Goal: Task Accomplishment & Management: Manage account settings

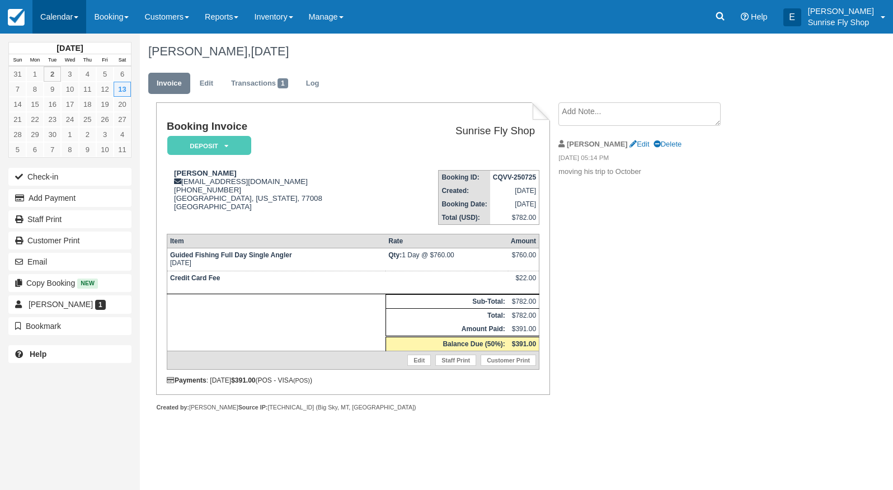
click at [68, 14] on link "Calendar" at bounding box center [59, 17] width 54 height 34
click at [55, 101] on link "Month" at bounding box center [77, 106] width 88 height 24
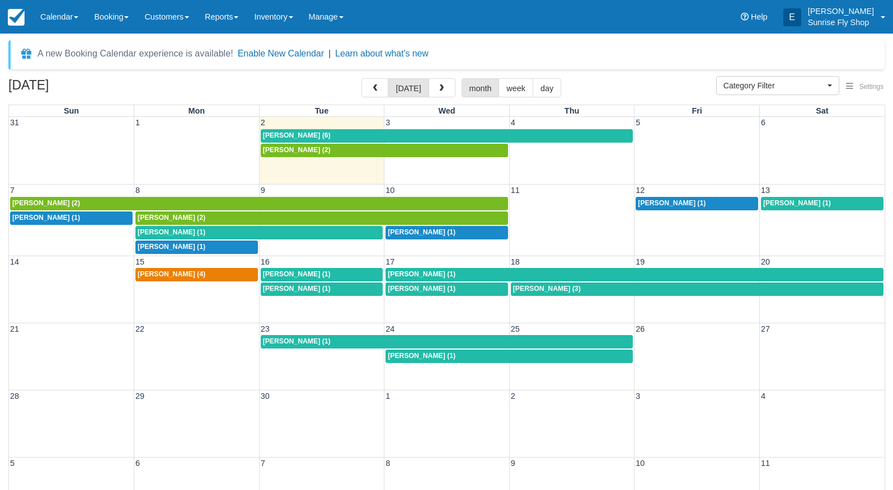
select select
click at [310, 148] on div "[PERSON_NAME] (2)" at bounding box center [384, 150] width 243 height 9
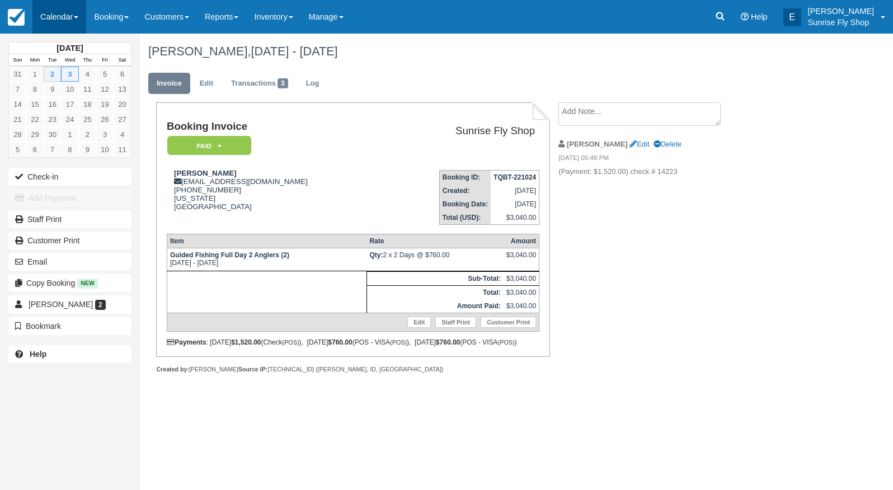
click at [61, 20] on link "Calendar" at bounding box center [59, 17] width 54 height 34
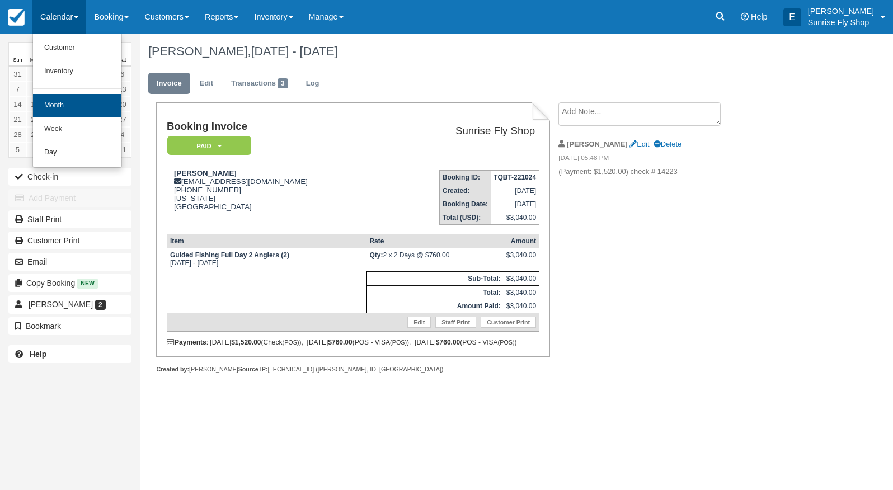
click at [72, 106] on link "Month" at bounding box center [77, 106] width 88 height 24
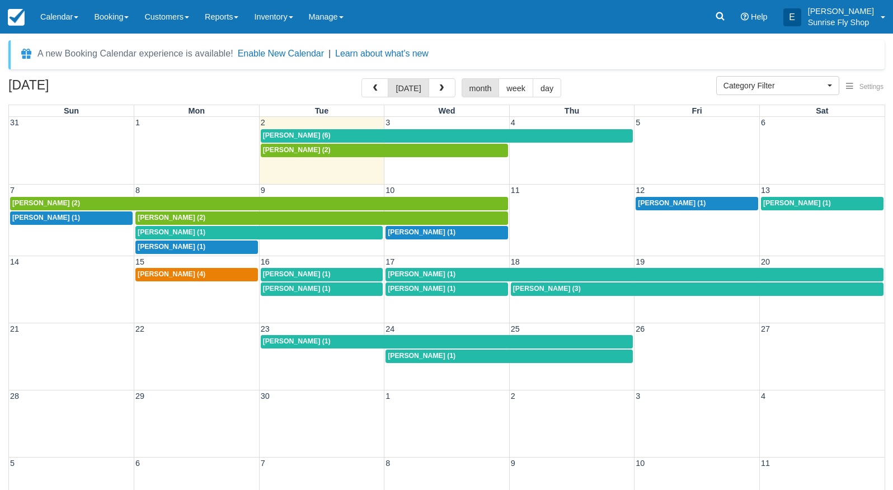
select select
click at [334, 134] on div "[PERSON_NAME] (6)" at bounding box center [447, 136] width 368 height 9
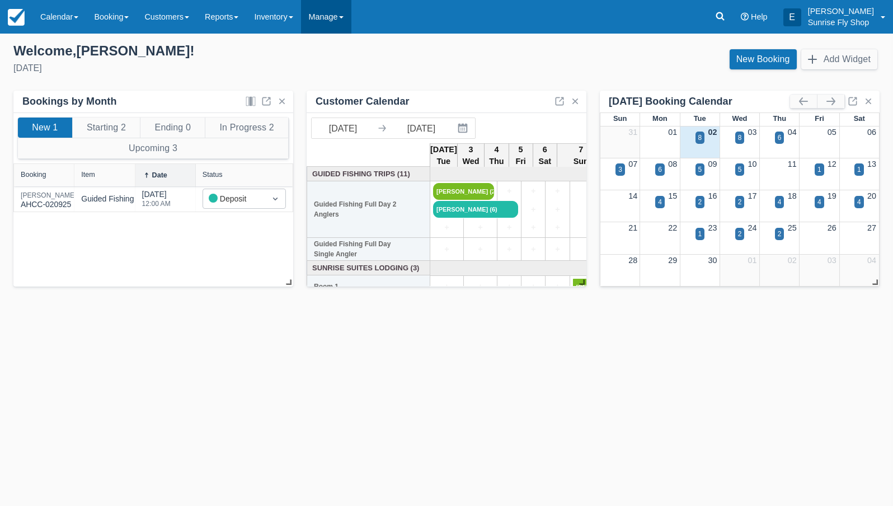
click at [330, 17] on link "Manage" at bounding box center [326, 17] width 50 height 34
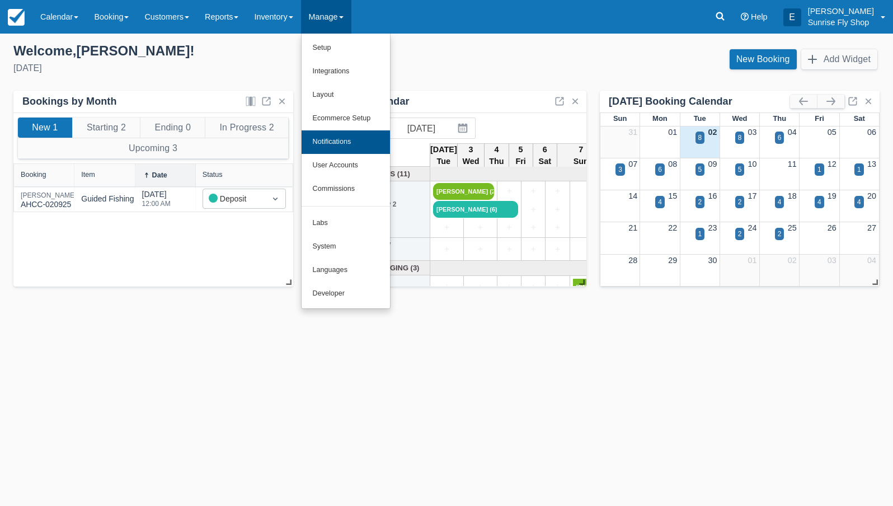
click at [354, 142] on link "Notifications" at bounding box center [346, 142] width 88 height 24
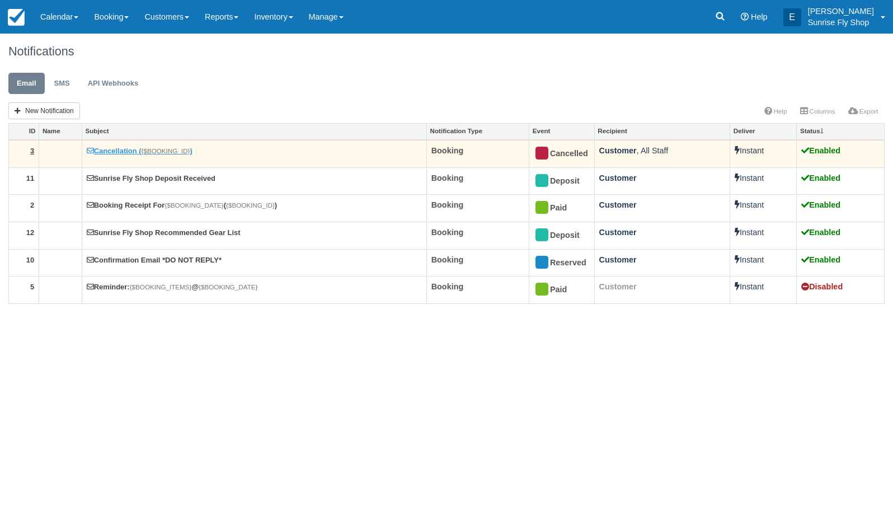
click at [109, 149] on link "Cancellation ( {$BOOKING_ID} )" at bounding box center [140, 151] width 106 height 8
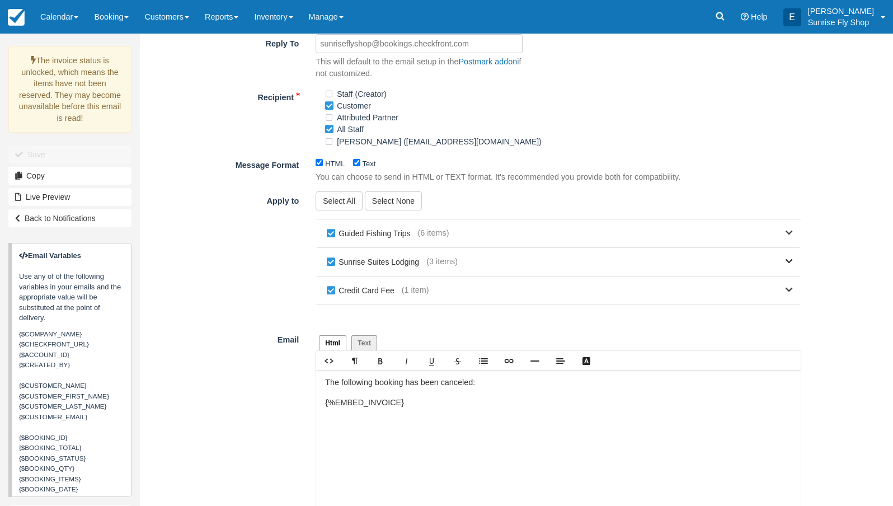
scroll to position [226, 0]
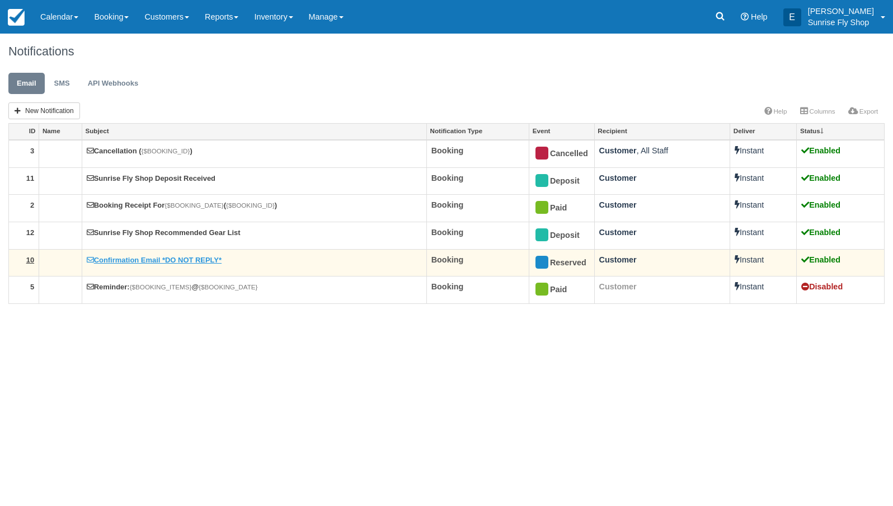
click at [126, 256] on link "Confirmation Email *DO NOT REPLY*" at bounding box center [154, 260] width 135 height 8
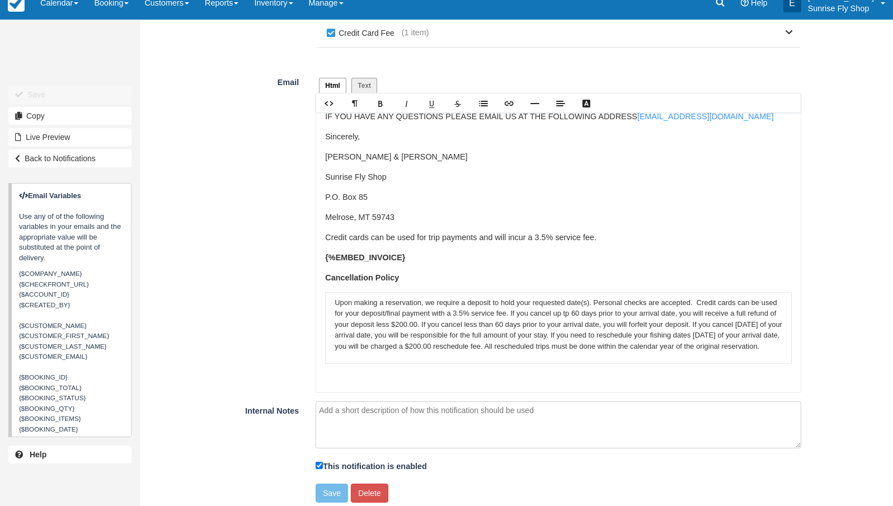
scroll to position [97, 0]
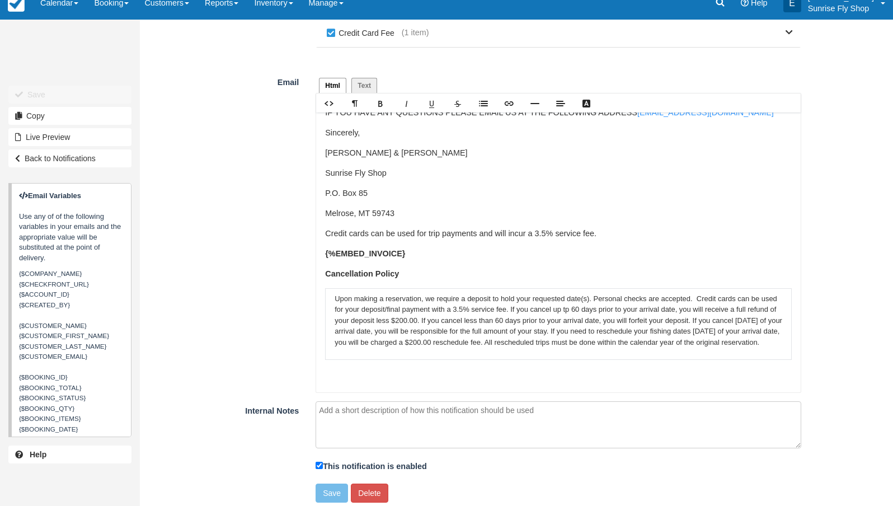
click at [224, 328] on div "Email Html Text Rich text editor Dear {$CUSTOMER_NAME}, Thank you for booking a…" at bounding box center [475, 233] width 670 height 320
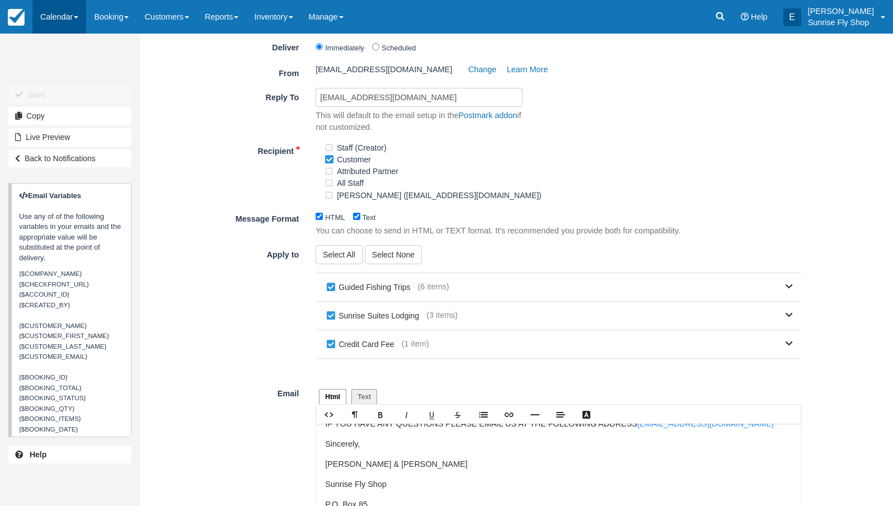
scroll to position [174, 0]
click at [20, 20] on img at bounding box center [16, 17] width 17 height 17
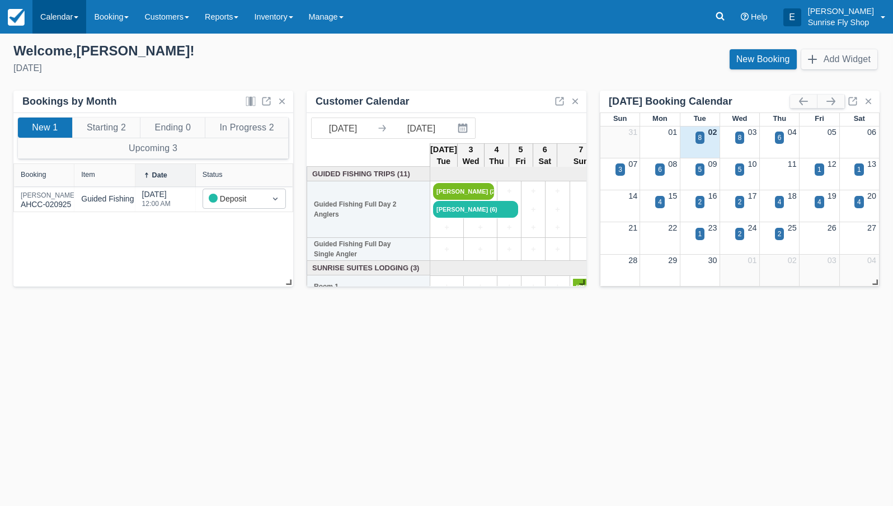
click at [73, 22] on link "Calendar" at bounding box center [59, 17] width 54 height 34
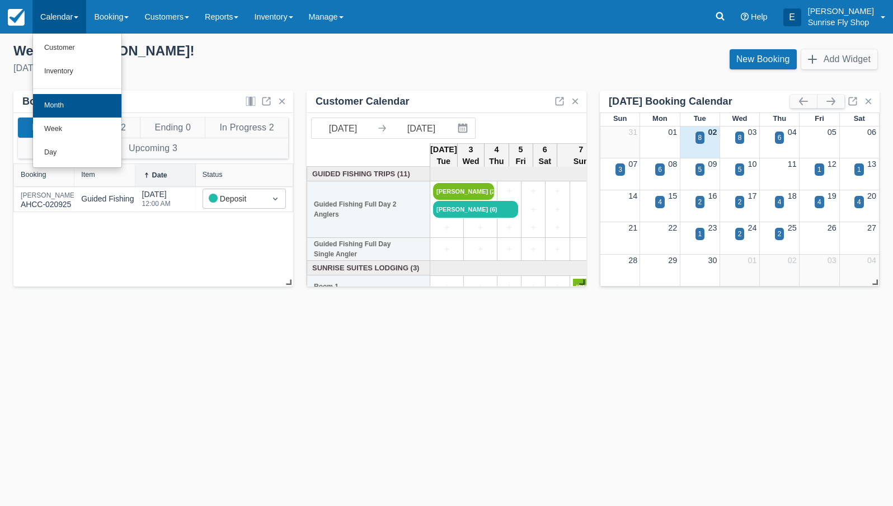
click at [85, 106] on link "Month" at bounding box center [77, 106] width 88 height 24
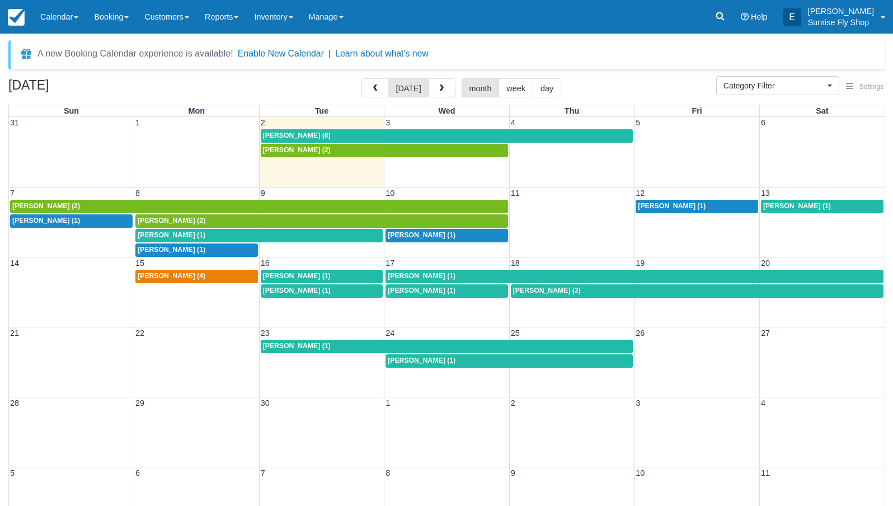
select select
click at [158, 217] on span "Tom OBrien (2)" at bounding box center [172, 221] width 68 height 8
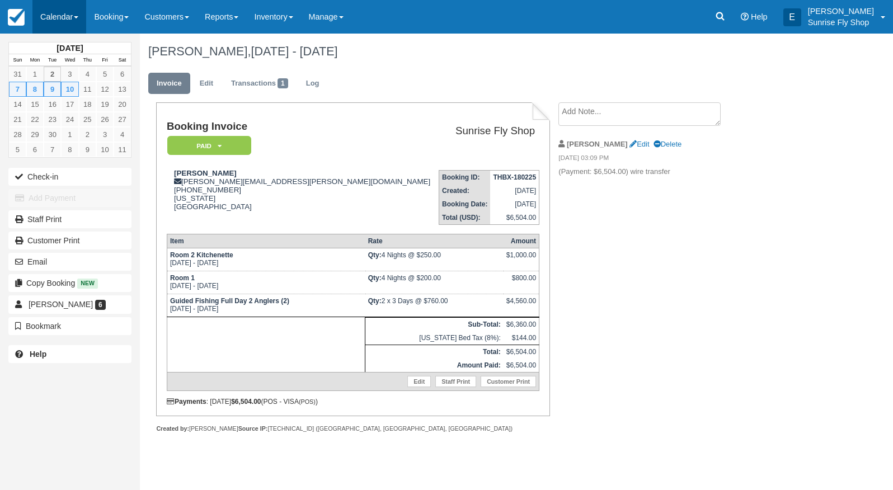
click at [53, 19] on link "Calendar" at bounding box center [59, 17] width 54 height 34
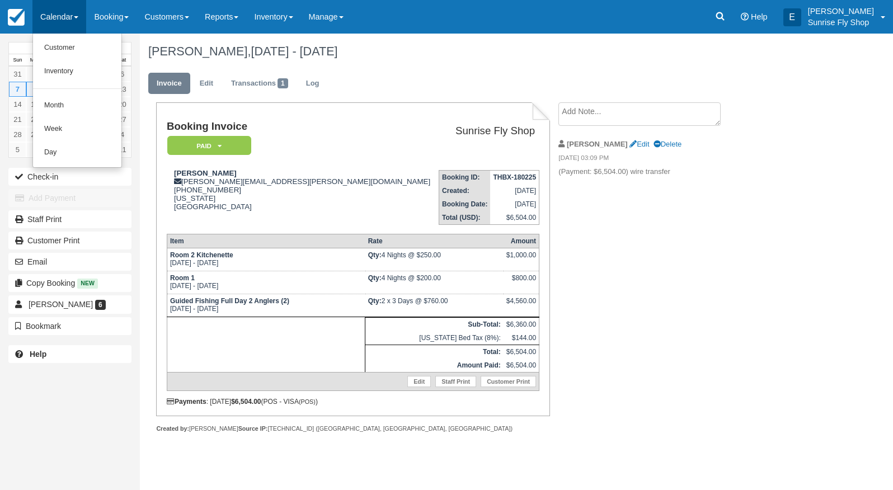
click at [64, 98] on link "Month" at bounding box center [77, 106] width 88 height 24
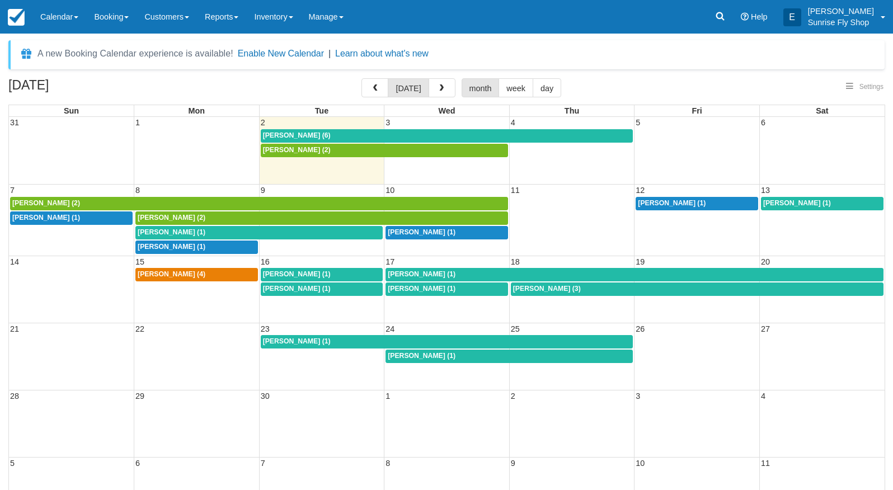
select select
click at [768, 82] on span "Category Filter" at bounding box center [774, 85] width 101 height 11
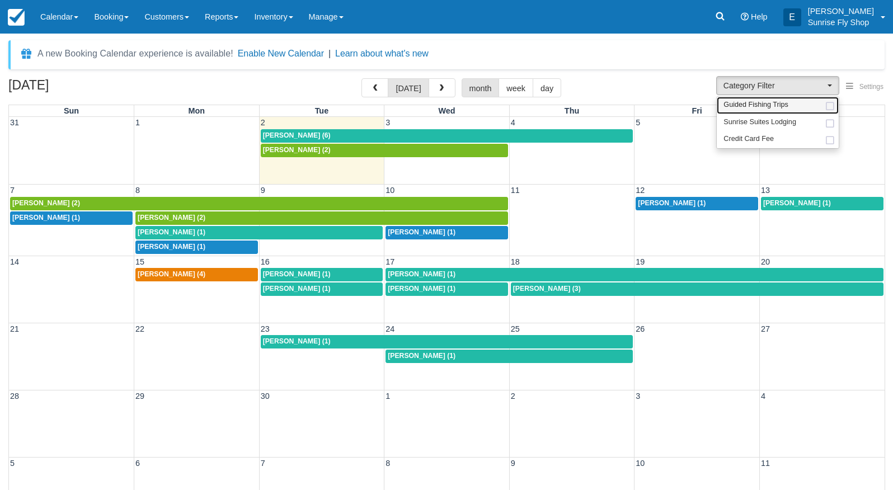
click at [758, 109] on span "Guided Fishing Trips" at bounding box center [756, 105] width 65 height 10
select select "2"
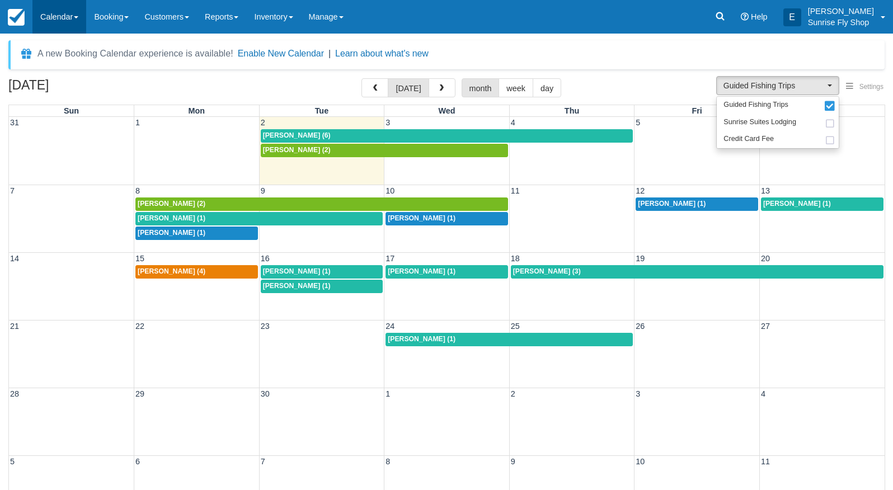
click at [66, 25] on link "Calendar" at bounding box center [59, 17] width 54 height 34
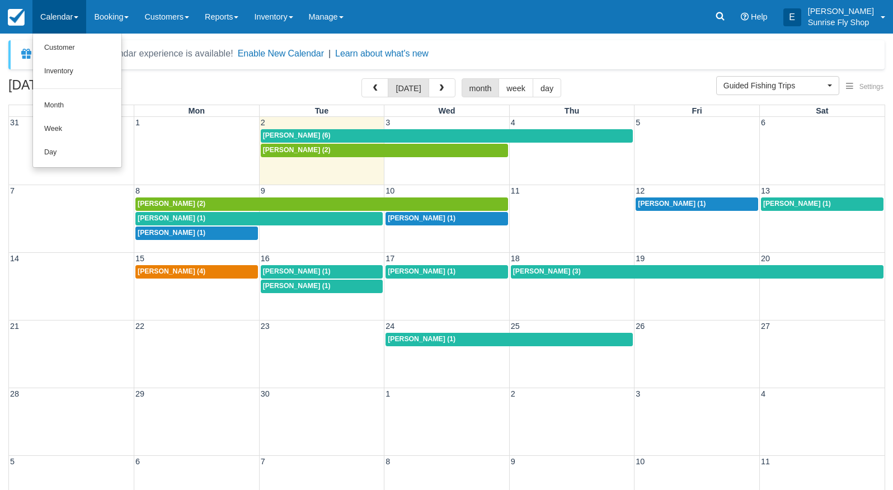
click at [59, 108] on link "Month" at bounding box center [77, 106] width 88 height 24
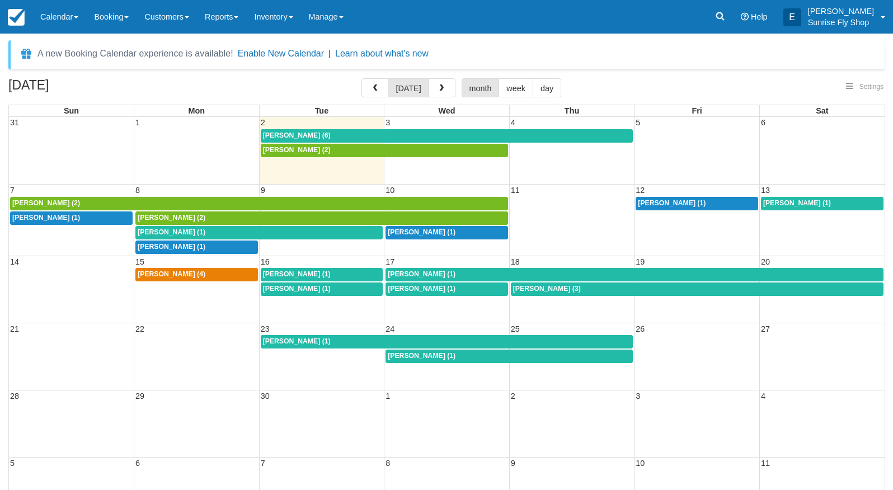
select select
click at [438, 90] on span "button" at bounding box center [442, 89] width 8 height 8
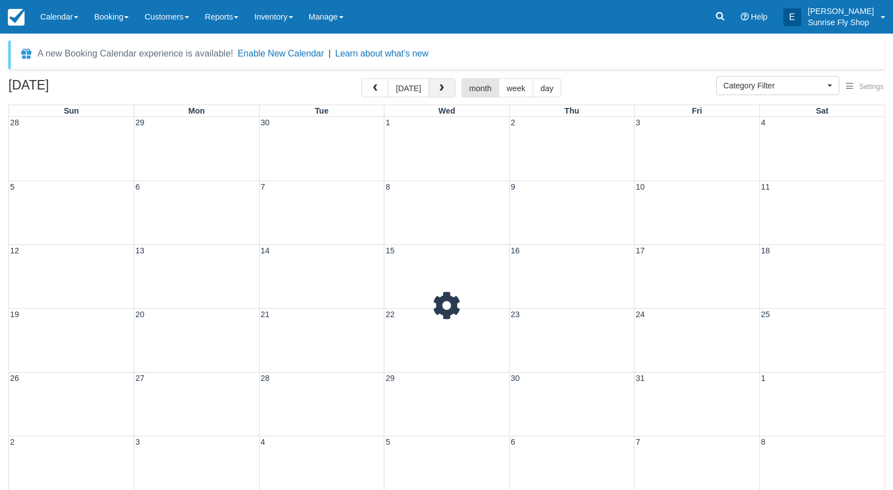
click at [438, 90] on span "button" at bounding box center [442, 89] width 8 height 8
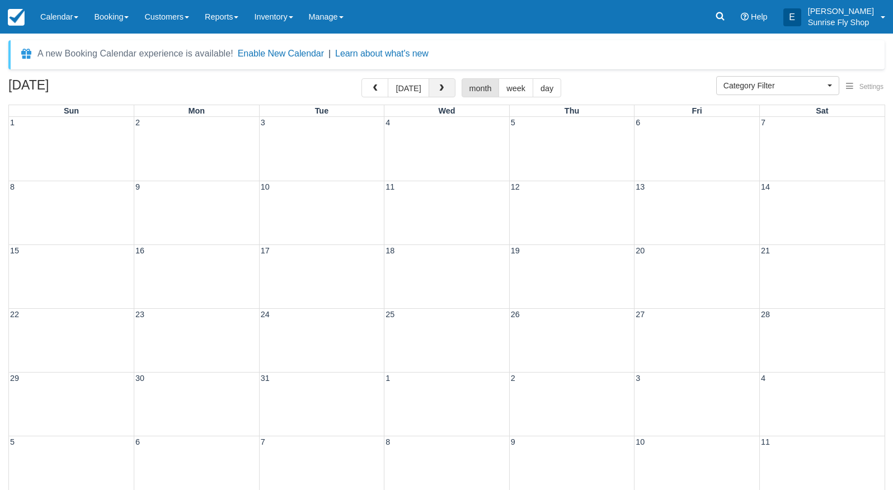
click at [438, 90] on span "button" at bounding box center [442, 89] width 8 height 8
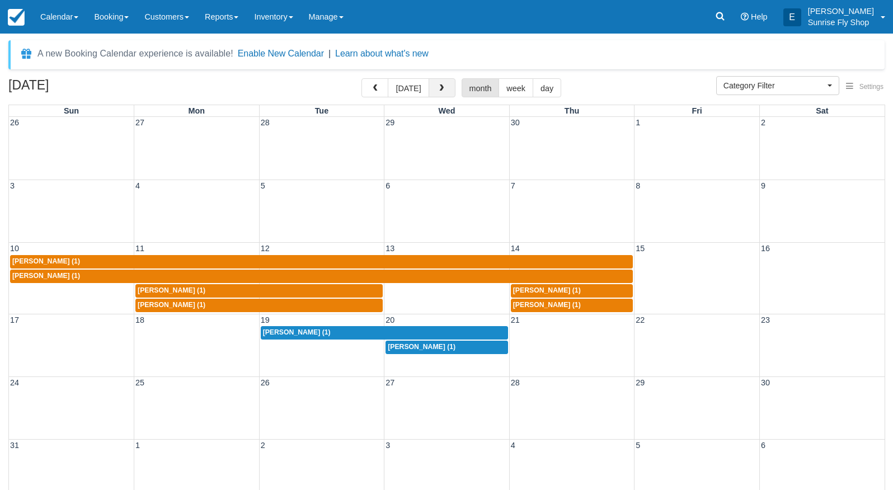
click at [438, 90] on span "button" at bounding box center [442, 89] width 8 height 8
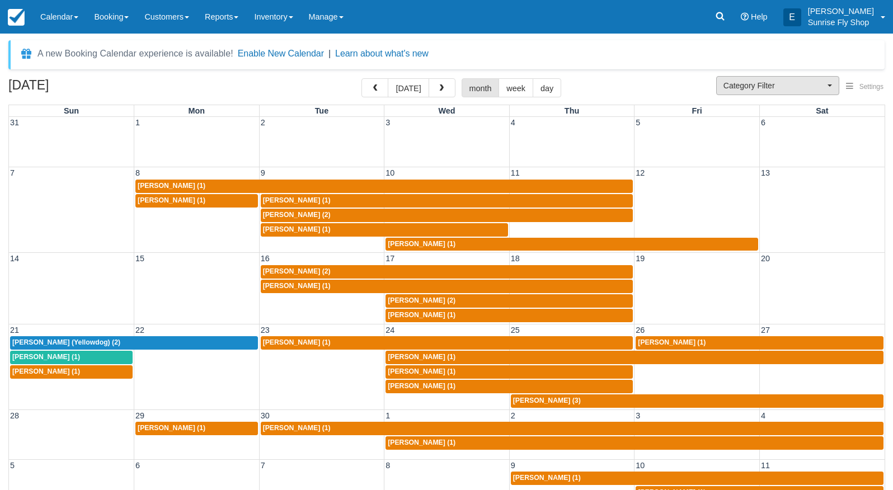
click at [793, 86] on span "Category Filter" at bounding box center [774, 85] width 101 height 11
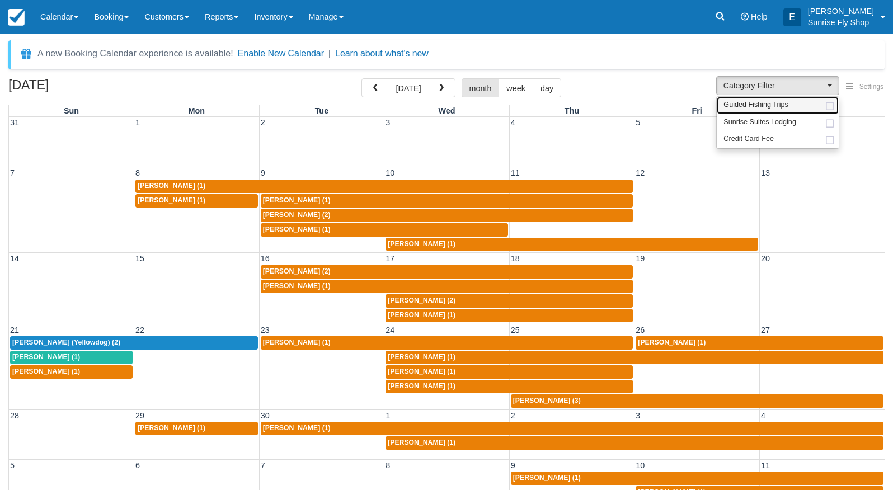
click at [775, 106] on span "Guided Fishing Trips" at bounding box center [756, 105] width 65 height 10
select select "2"
